Goal: Information Seeking & Learning: Find specific fact

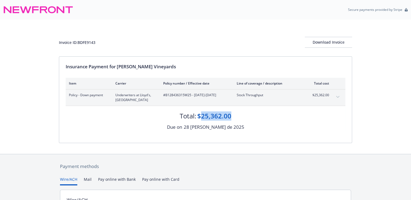
drag, startPoint x: 201, startPoint y: 114, endPoint x: 232, endPoint y: 115, distance: 30.6
click at [232, 115] on div "Total: $25,362.00" at bounding box center [206, 113] width 280 height 15
copy div "25,362.00"
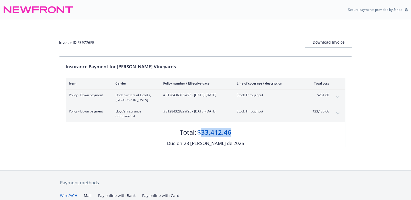
drag, startPoint x: 202, startPoint y: 131, endPoint x: 231, endPoint y: 132, distance: 28.4
click at [231, 132] on div "$33,412.46" at bounding box center [214, 131] width 34 height 9
copy div "33,412.46"
